Goal: Transaction & Acquisition: Obtain resource

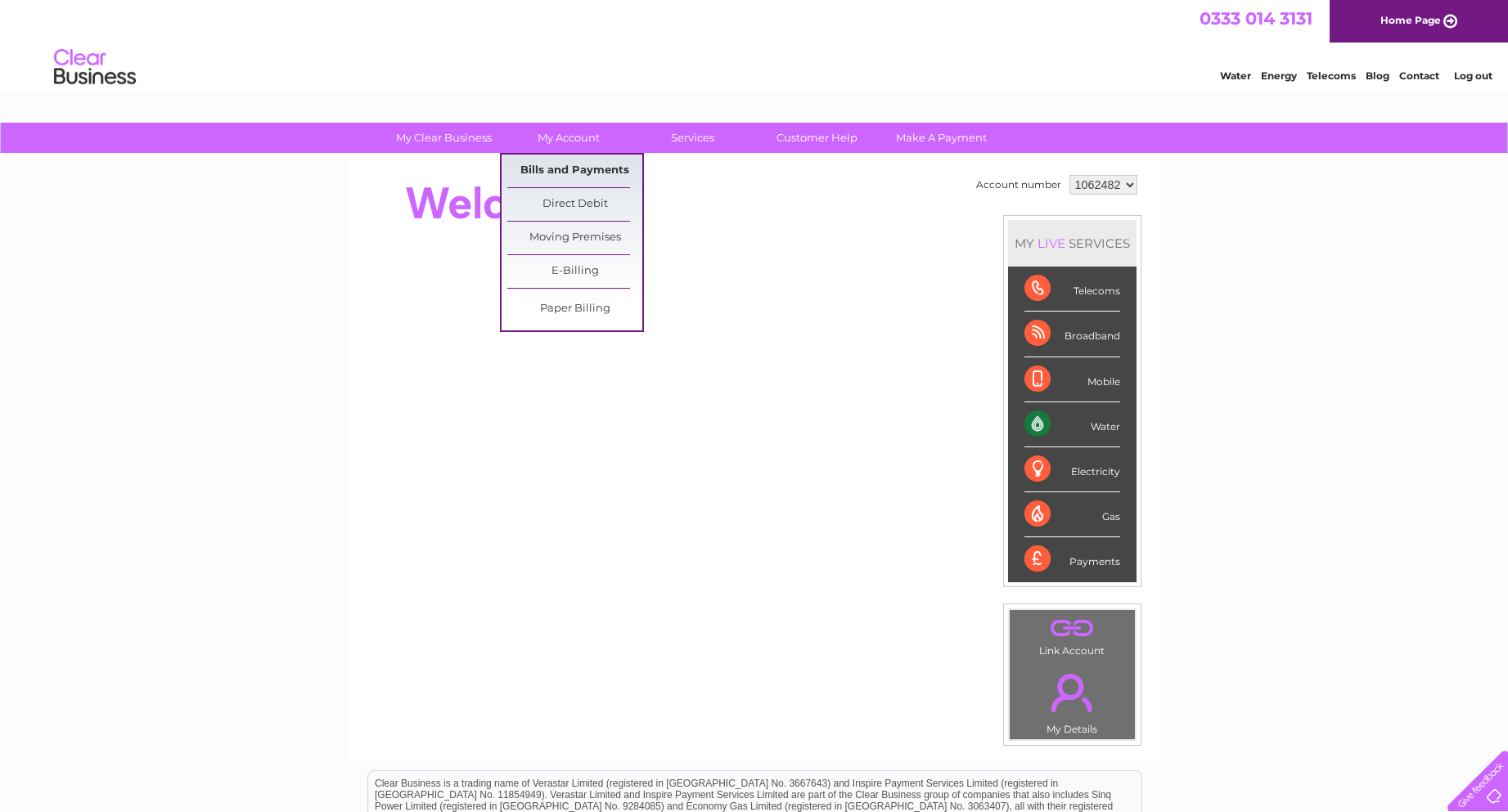
click at [570, 165] on link "Bills and Payments" at bounding box center [574, 171] width 135 height 33
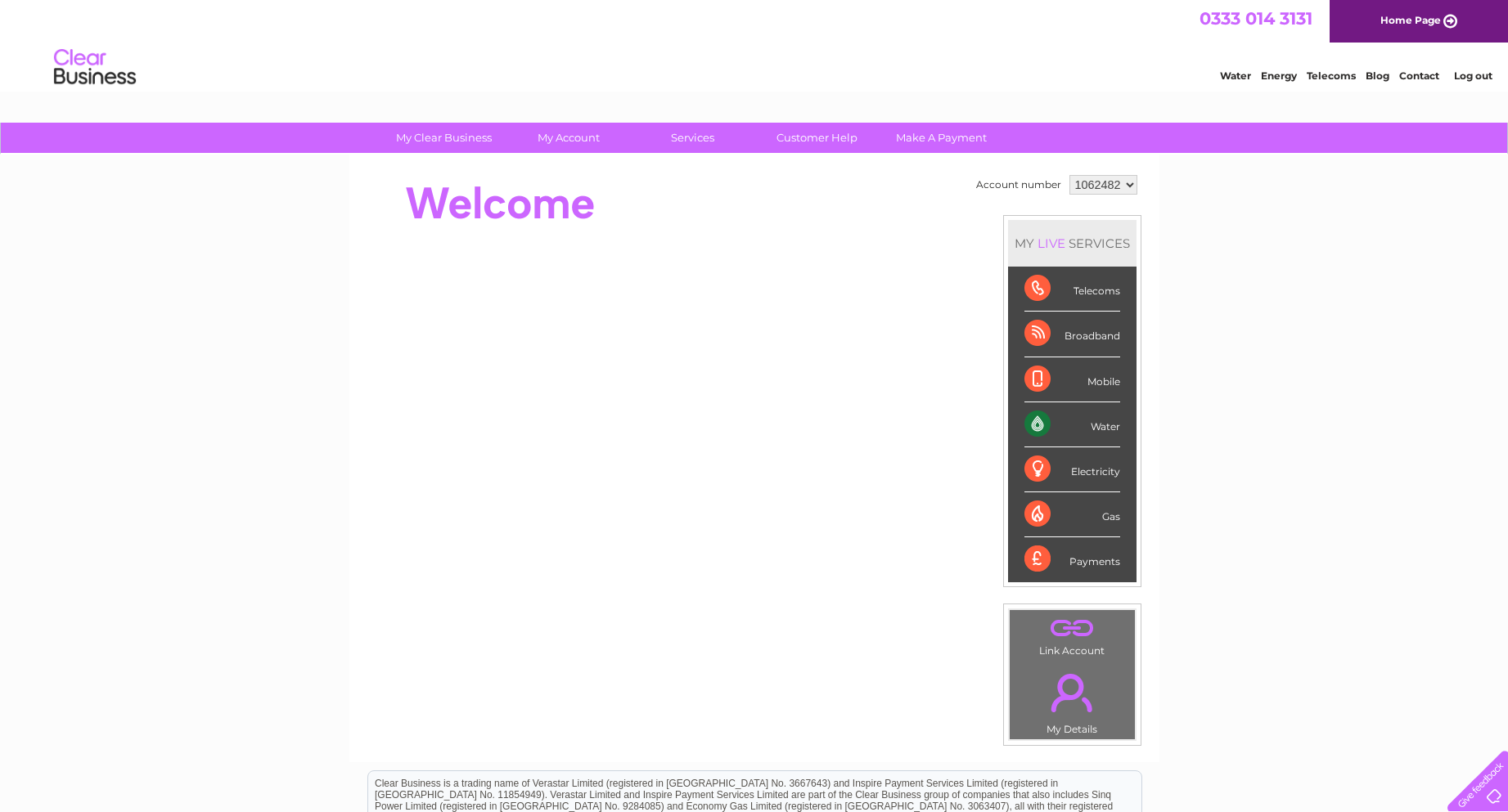
click at [1103, 182] on select "1062482" at bounding box center [1103, 185] width 68 height 20
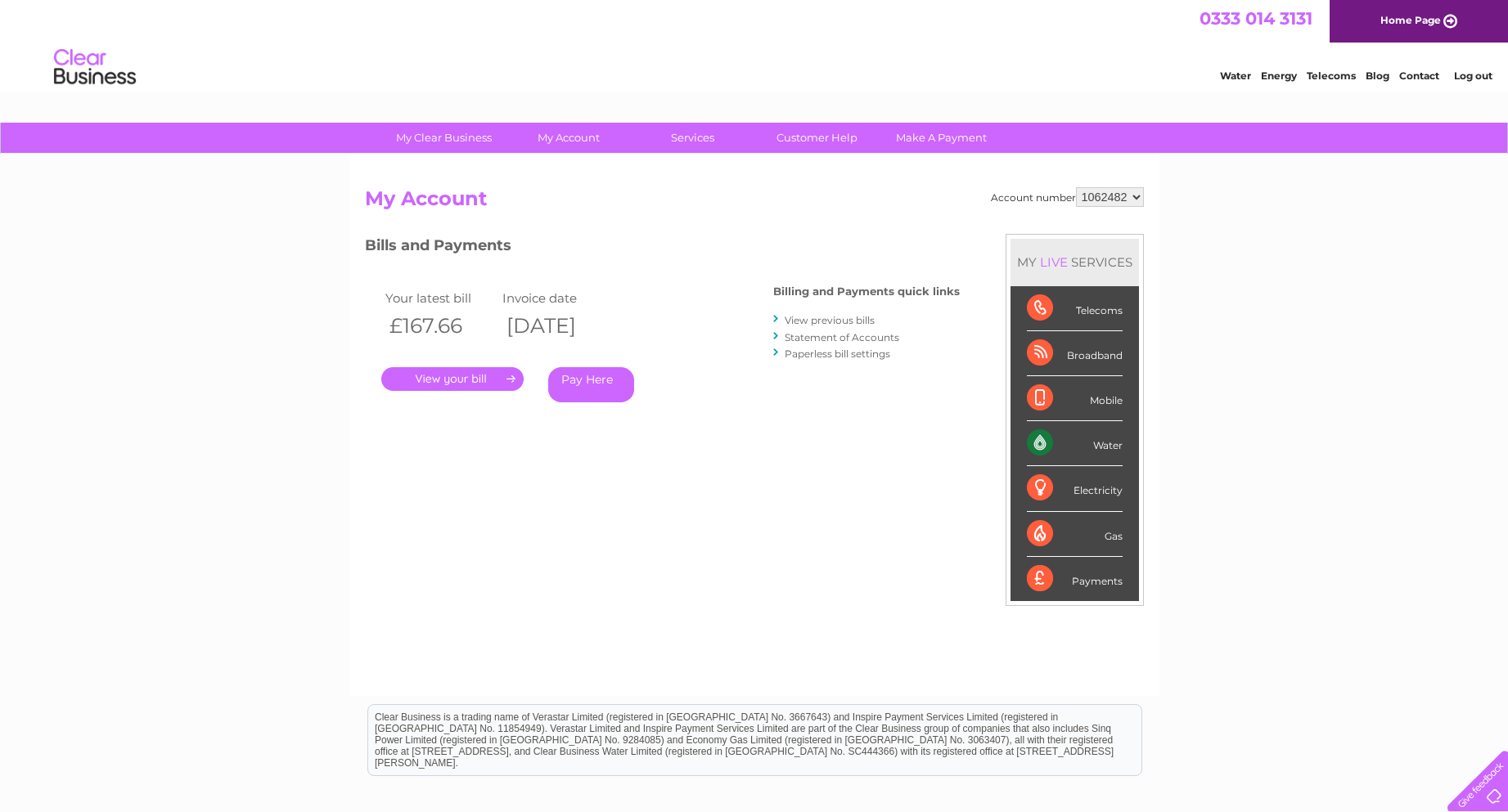
click at [1382, 28] on link "Home Page" at bounding box center [1419, 21] width 178 height 43
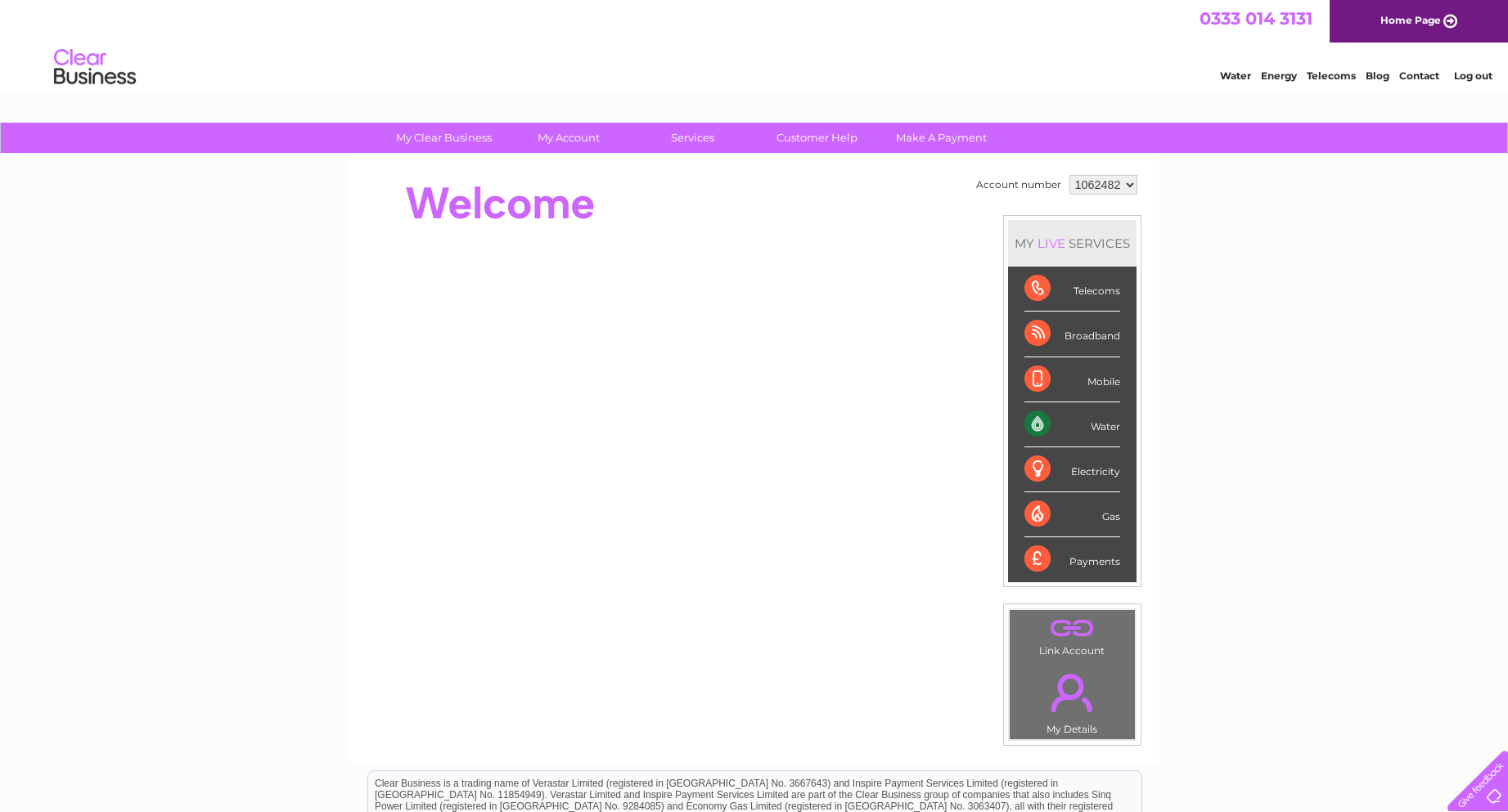
click at [1467, 67] on li "Log out" at bounding box center [1474, 76] width 49 height 21
click at [1461, 79] on link "Log out" at bounding box center [1473, 75] width 39 height 12
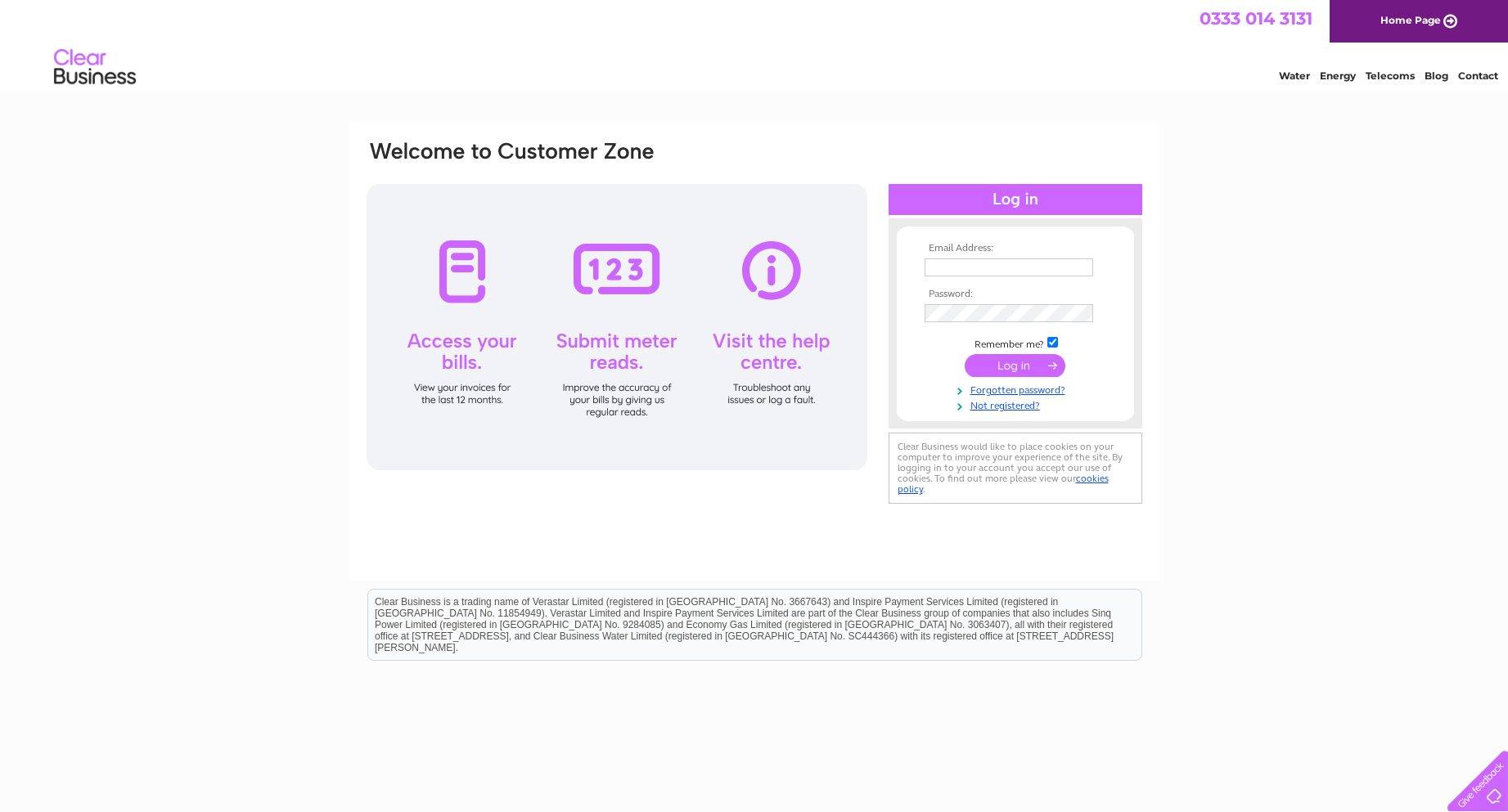
type input "abbie.simpson@toniandguy.co.uk"
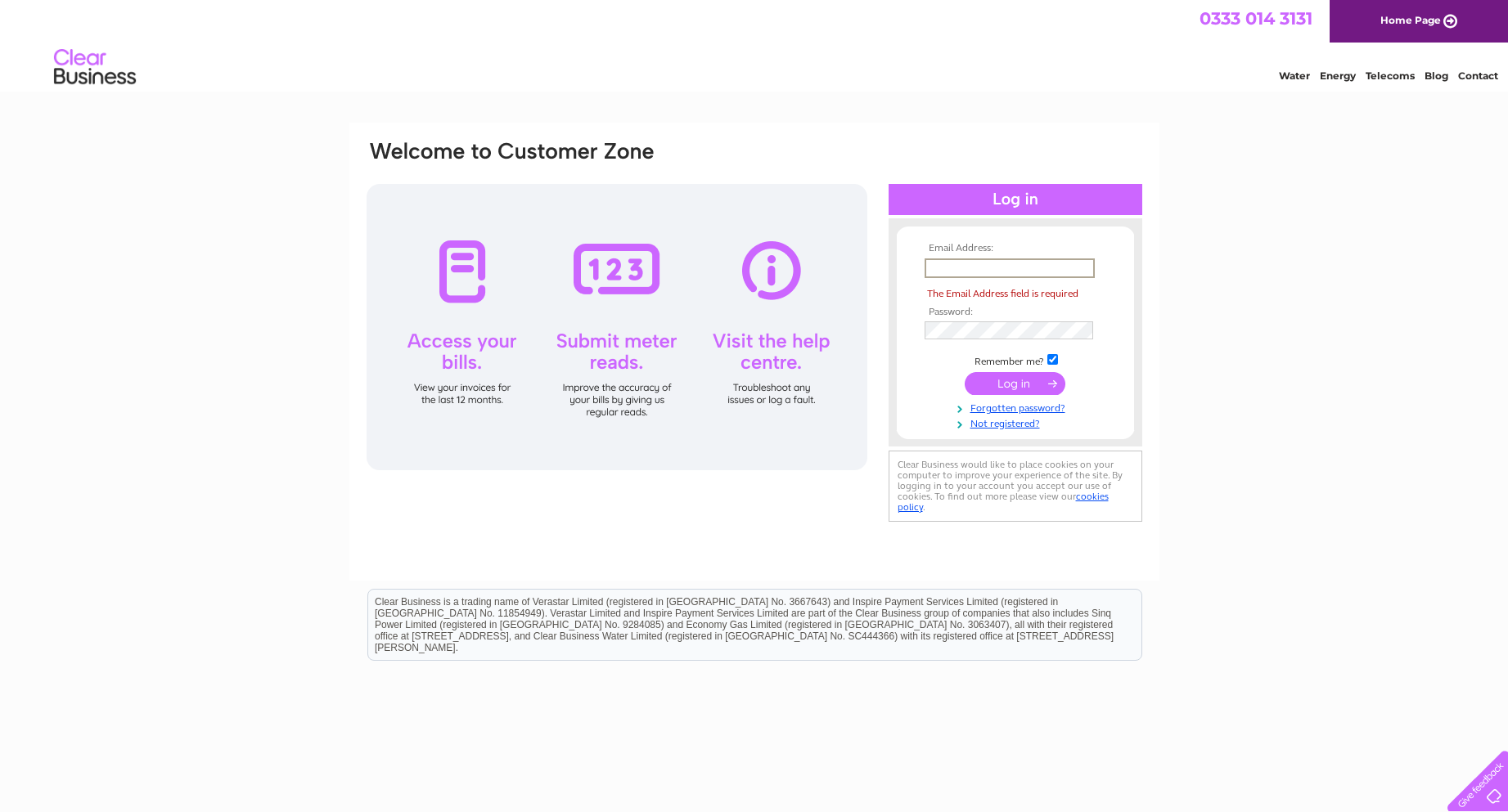
paste input "zoe.hazell@mascolo-styles.co.uk"
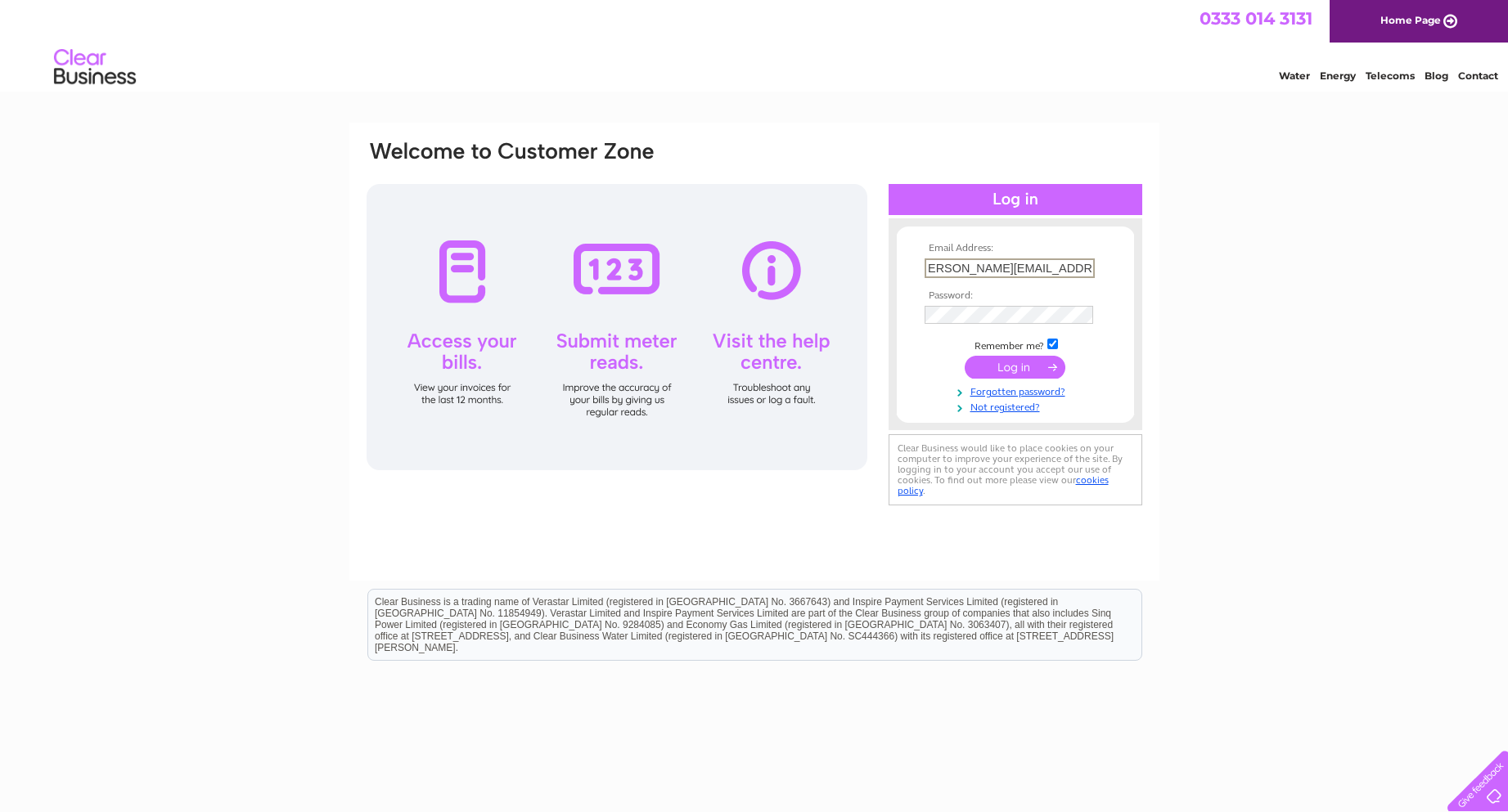
type input "zoe.hazell@mascolo-styles.co.uk"
click at [859, 318] on div "Email Address: zoe.hazell@mascolo-styles.co.uk Password:" at bounding box center [754, 324] width 779 height 370
click at [974, 364] on input "submit" at bounding box center [1015, 367] width 100 height 23
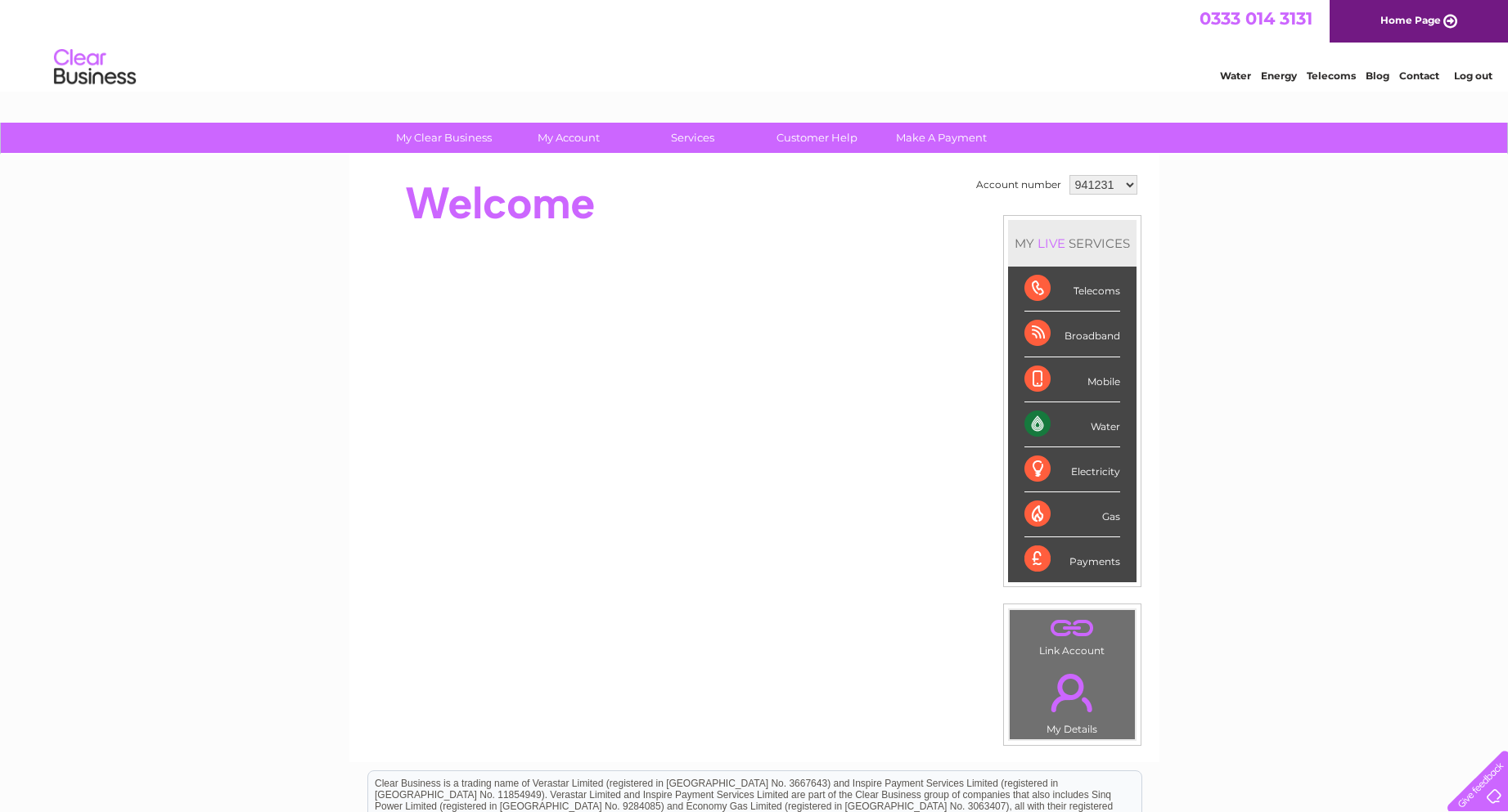
click at [1120, 181] on select "941231 1025967" at bounding box center [1103, 185] width 68 height 20
click at [887, 208] on div at bounding box center [663, 203] width 595 height 65
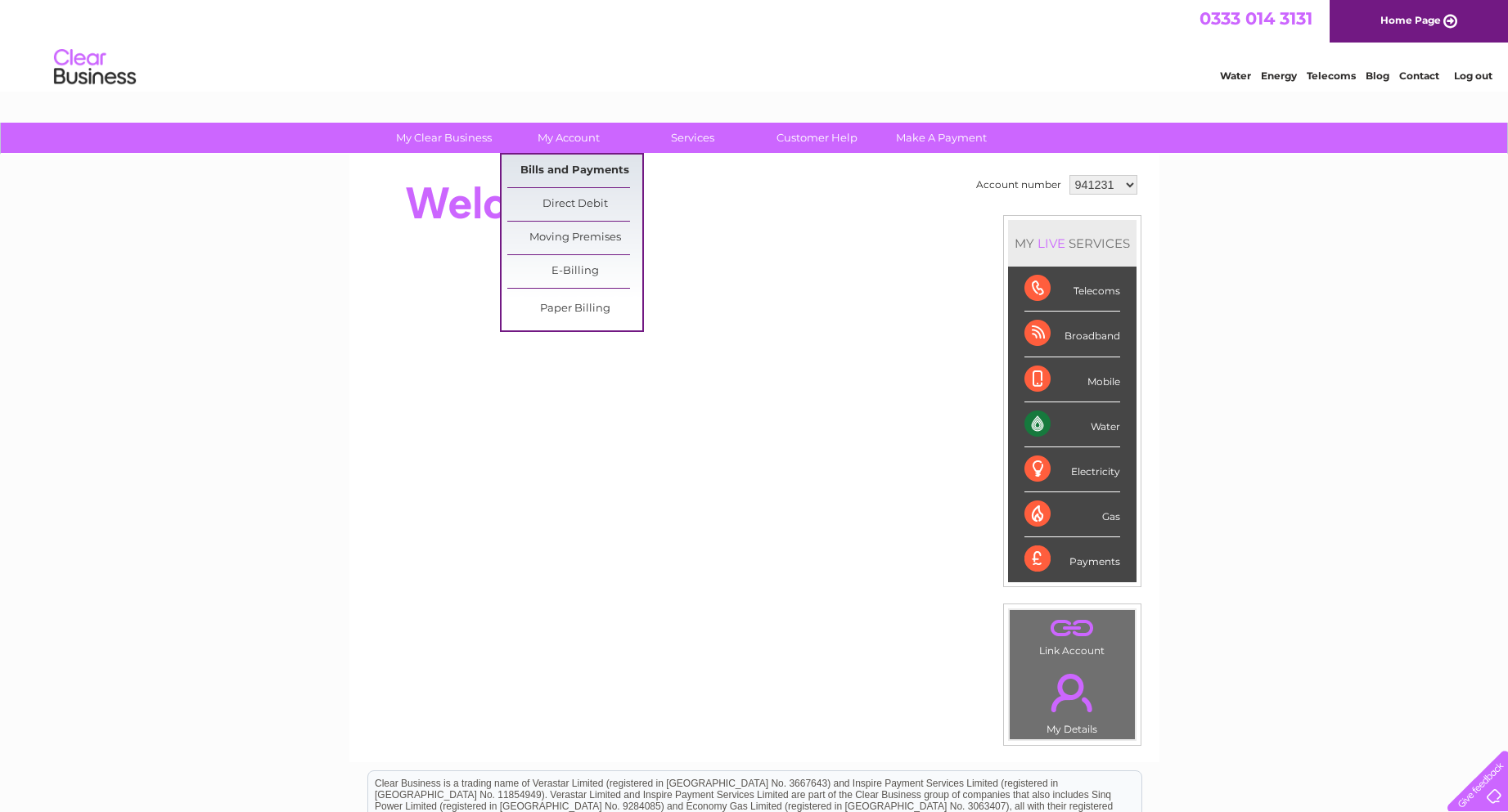
click at [578, 170] on link "Bills and Payments" at bounding box center [574, 171] width 135 height 33
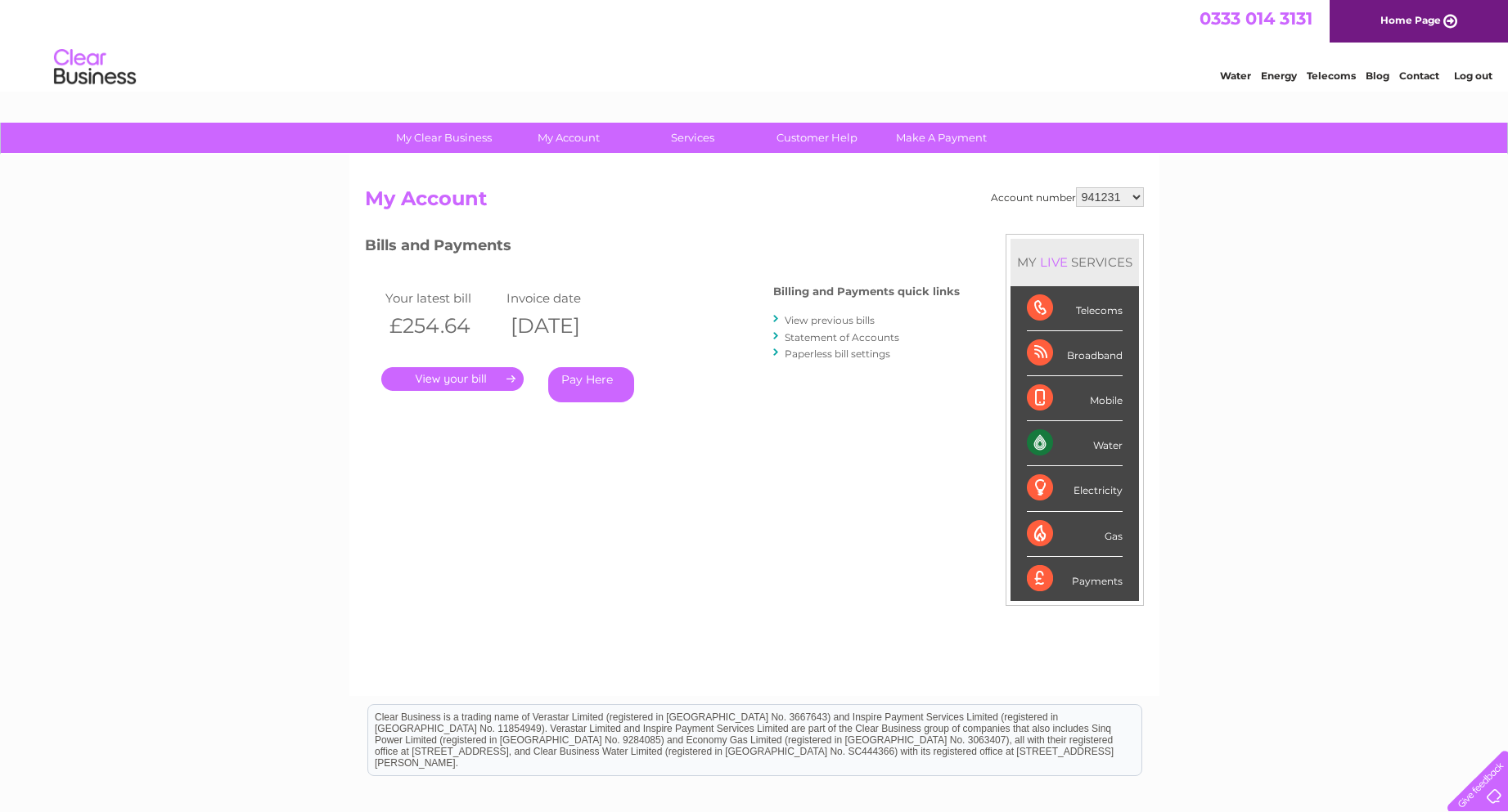
click at [484, 381] on link "." at bounding box center [452, 379] width 142 height 24
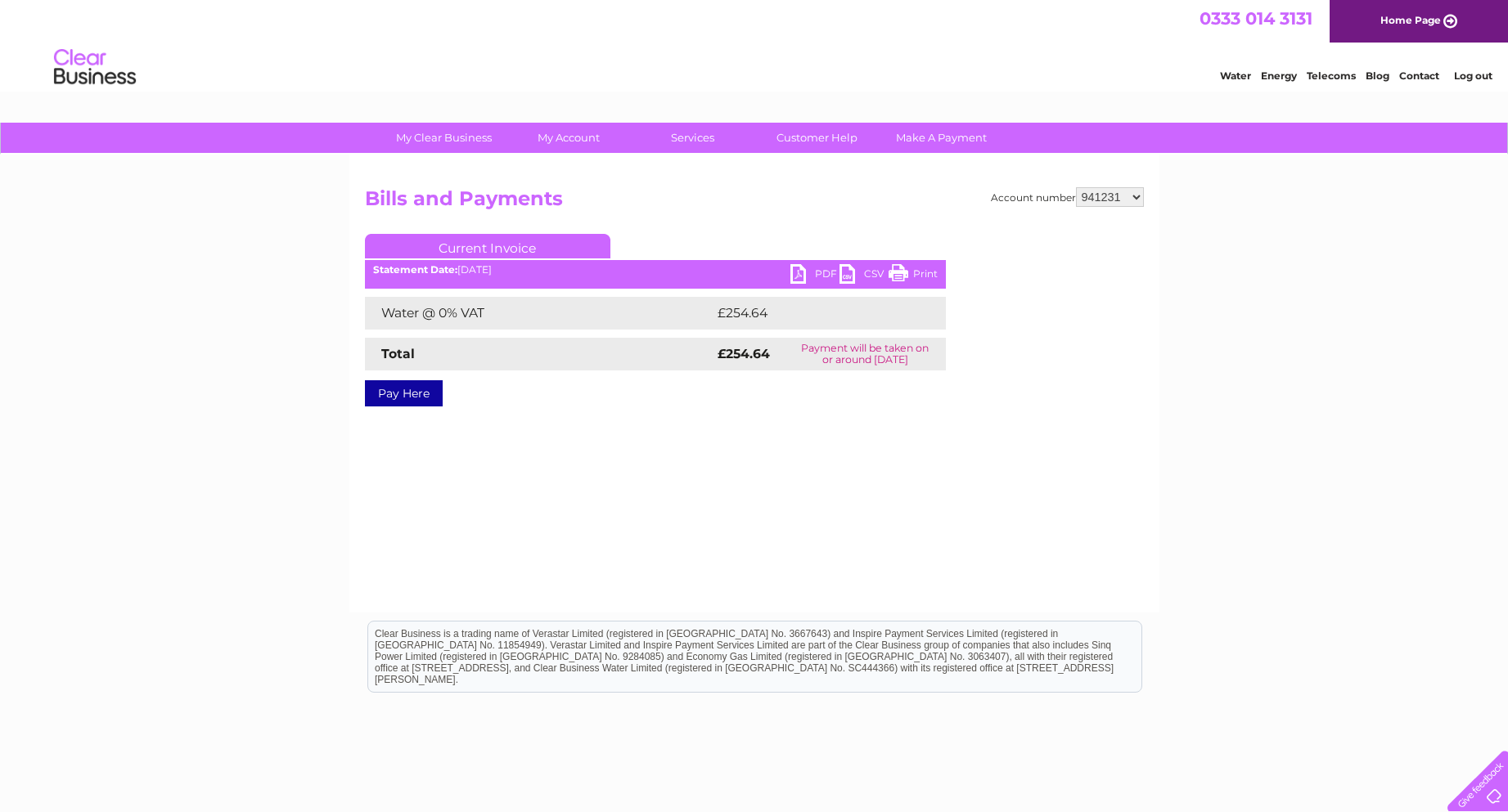
click at [804, 276] on link "PDF" at bounding box center [815, 276] width 49 height 24
